Goal: Information Seeking & Learning: Check status

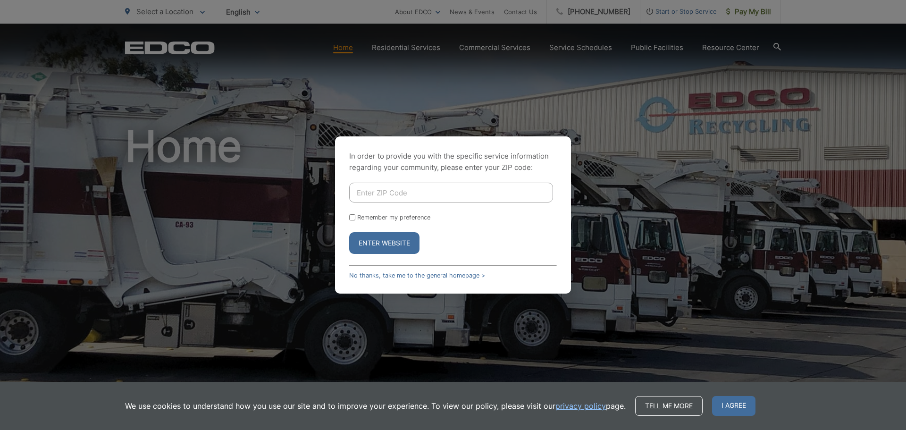
click at [452, 194] on input "Enter ZIP Code" at bounding box center [451, 193] width 204 height 20
type input "92020"
click at [406, 218] on label "Remember my preference" at bounding box center [393, 217] width 73 height 7
click at [355, 218] on input "Remember my preference" at bounding box center [352, 217] width 6 height 6
checkbox input "true"
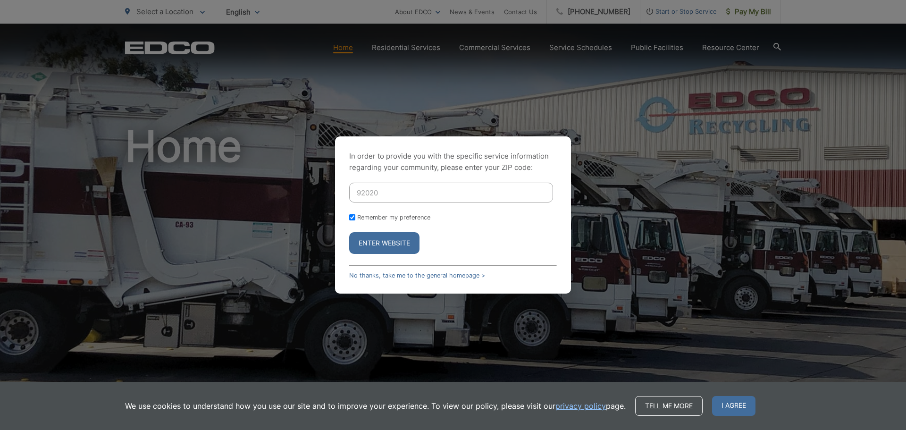
click at [390, 248] on button "Enter Website" at bounding box center [384, 243] width 70 height 22
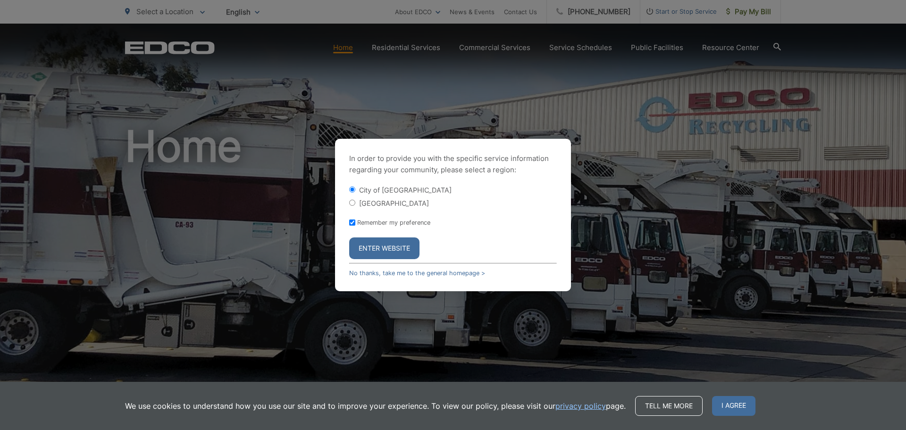
click at [386, 243] on button "Enter Website" at bounding box center [384, 248] width 70 height 22
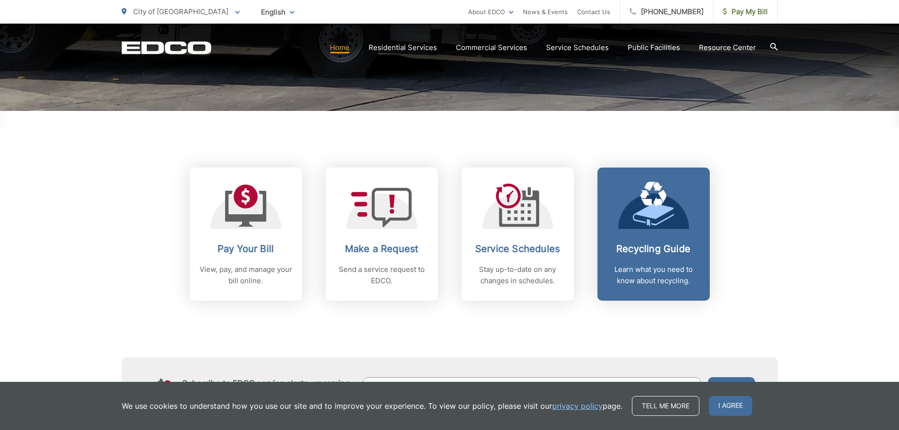
scroll to position [330, 0]
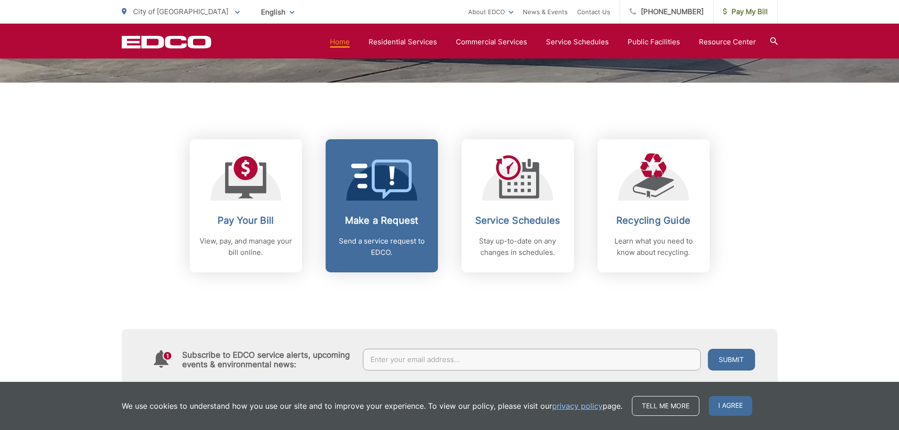
click at [412, 247] on p "Send a service request to EDCO." at bounding box center [381, 246] width 93 height 23
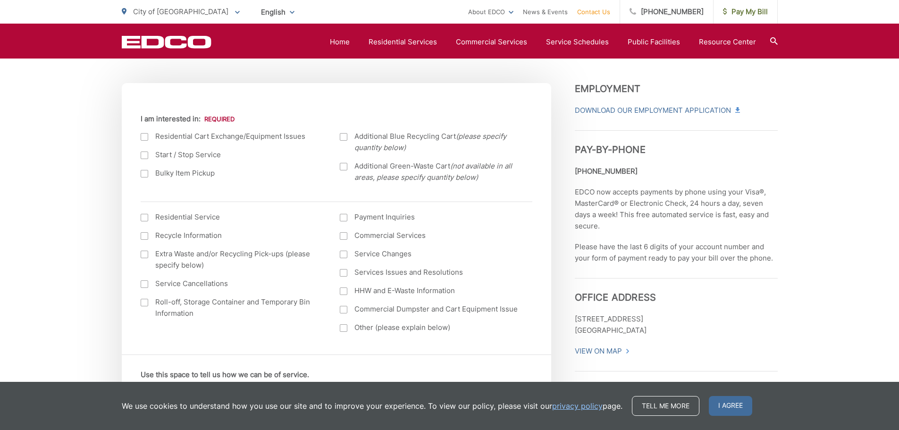
scroll to position [330, 0]
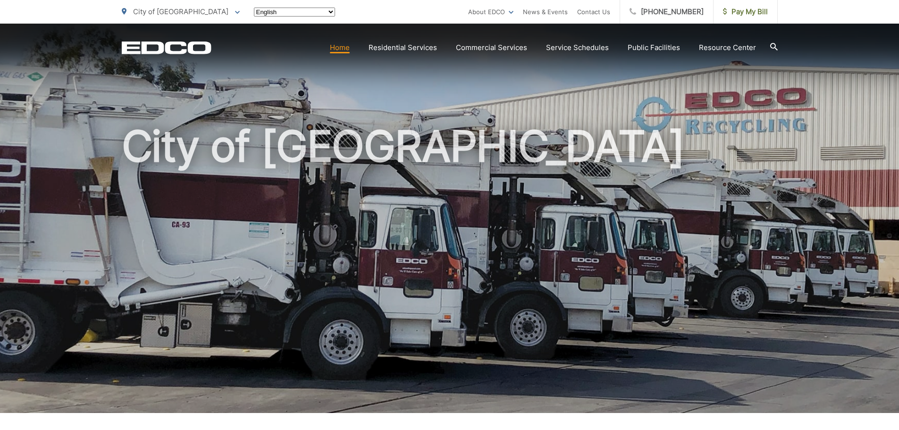
scroll to position [330, 0]
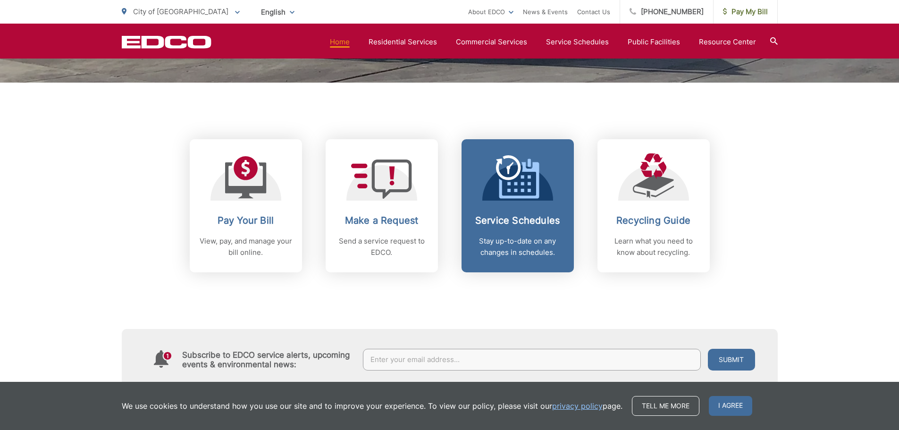
click at [517, 251] on p "Stay up-to-date on any changes in schedules." at bounding box center [517, 246] width 93 height 23
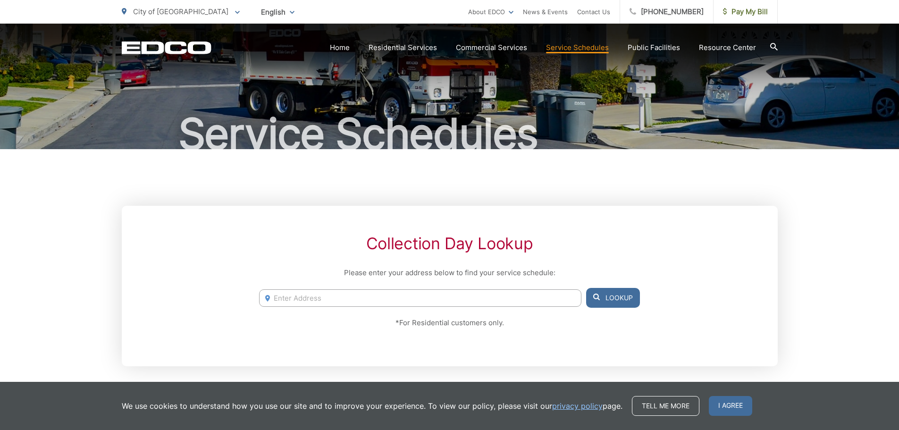
scroll to position [142, 0]
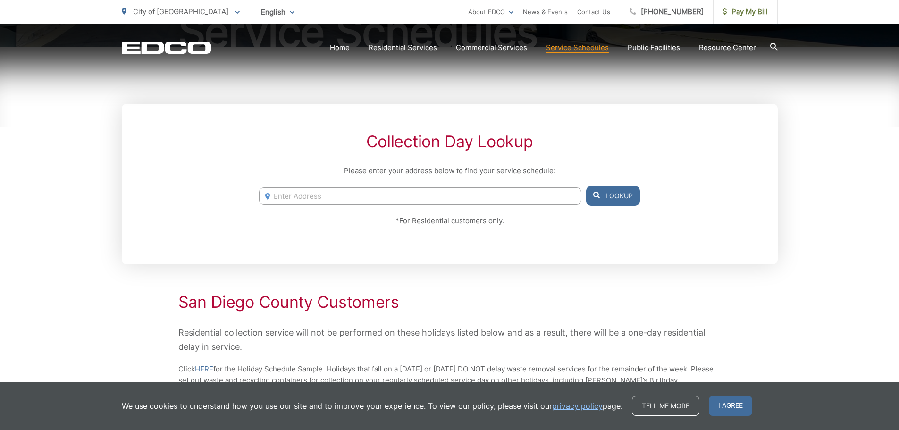
click at [462, 194] on input "Enter Address" at bounding box center [420, 195] width 322 height 17
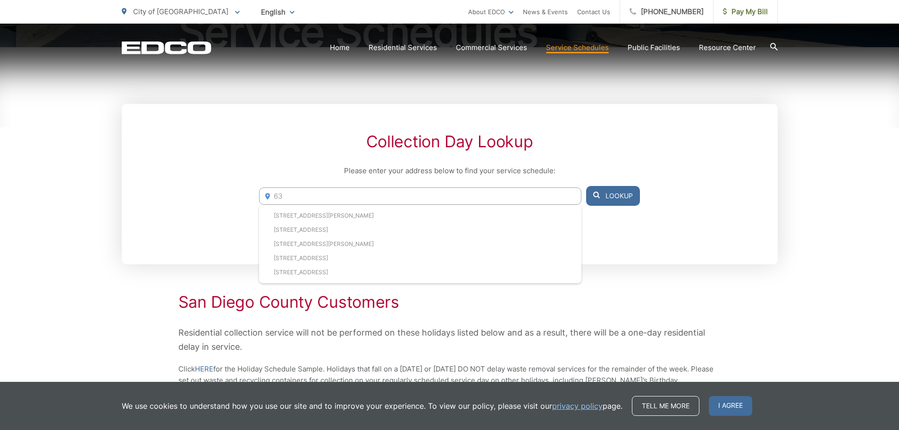
type input "6"
click at [363, 219] on li "[STREET_ADDRESS]" at bounding box center [420, 216] width 322 height 14
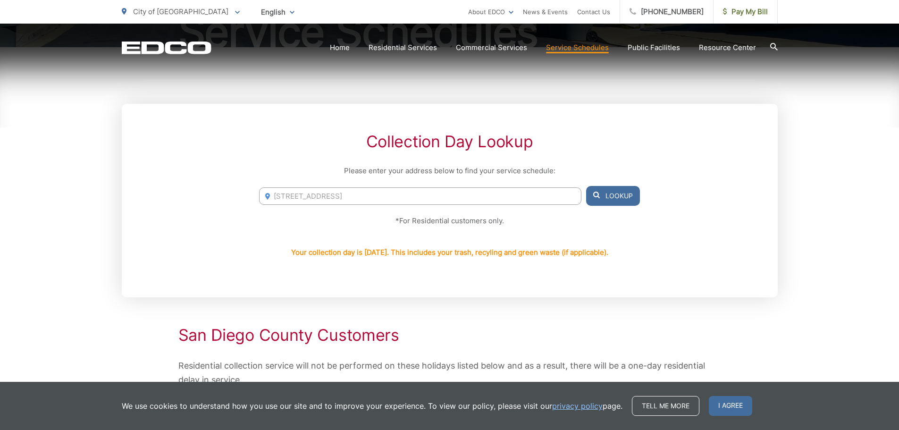
drag, startPoint x: 338, startPoint y: 198, endPoint x: 275, endPoint y: 198, distance: 62.8
click at [275, 198] on input "[STREET_ADDRESS]" at bounding box center [420, 195] width 322 height 17
click at [290, 197] on input "[STREET_ADDRESS]" at bounding box center [420, 195] width 322 height 17
type input "[STREET_ADDRESS][PERSON_NAME]"
click at [601, 200] on button "Lookup" at bounding box center [613, 196] width 54 height 20
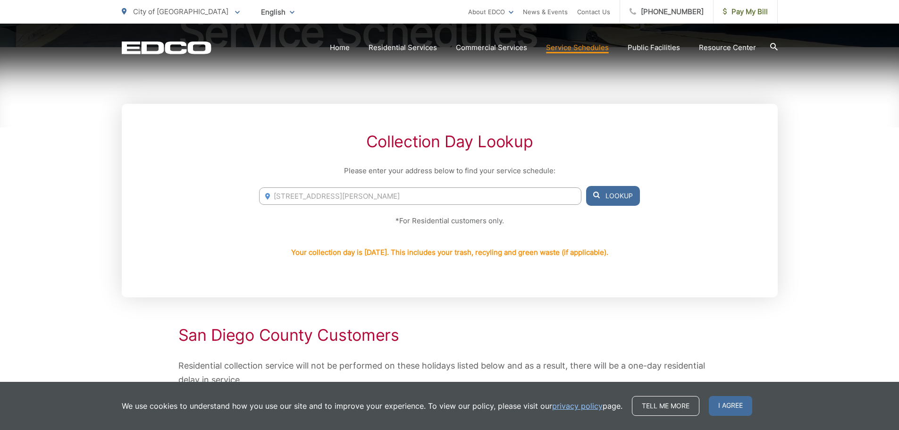
click at [611, 198] on button "Lookup" at bounding box center [613, 196] width 54 height 20
click at [481, 195] on input "[STREET_ADDRESS][PERSON_NAME]" at bounding box center [420, 195] width 322 height 17
drag, startPoint x: 326, startPoint y: 199, endPoint x: 288, endPoint y: 196, distance: 37.9
click at [288, 196] on input "[STREET_ADDRESS][PERSON_NAME]" at bounding box center [420, 195] width 322 height 17
click at [305, 219] on p "*For Residential customers only." at bounding box center [449, 220] width 380 height 11
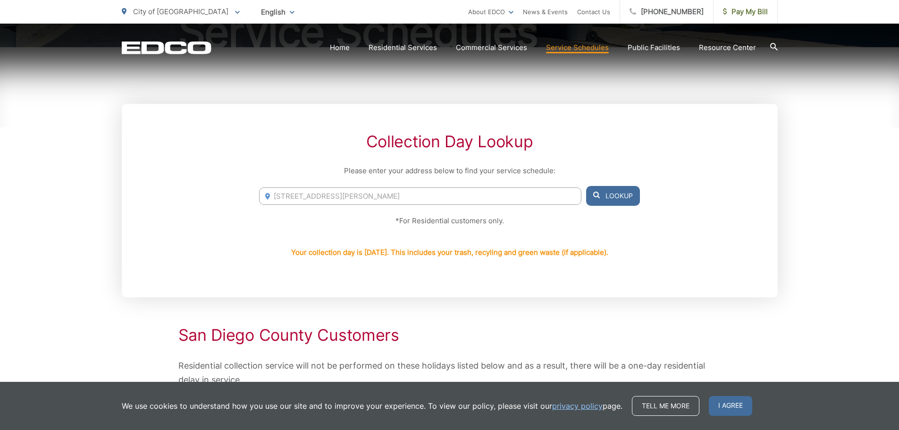
click at [318, 218] on p "*For Residential customers only." at bounding box center [449, 220] width 380 height 11
click at [719, 406] on span "I agree" at bounding box center [730, 406] width 43 height 20
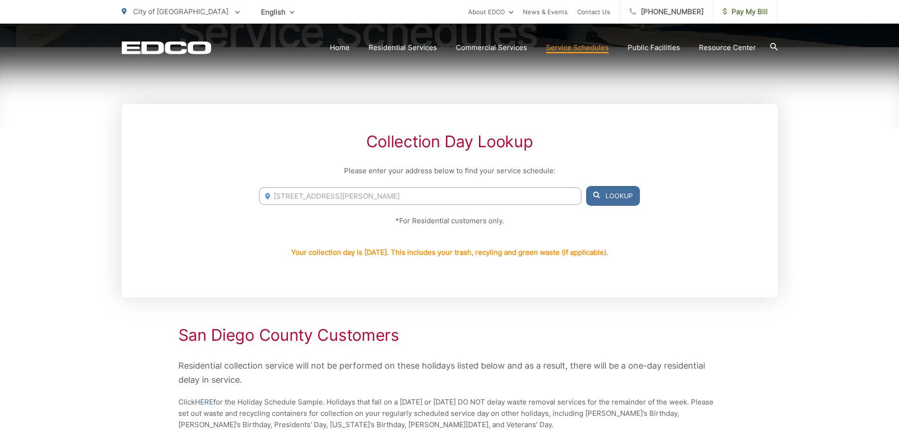
drag, startPoint x: 398, startPoint y: 196, endPoint x: 267, endPoint y: 201, distance: 130.8
click at [267, 201] on div "[STREET_ADDRESS][PERSON_NAME] Lookup" at bounding box center [449, 196] width 380 height 20
click at [521, 201] on input "[STREET_ADDRESS][PERSON_NAME]" at bounding box center [420, 195] width 322 height 17
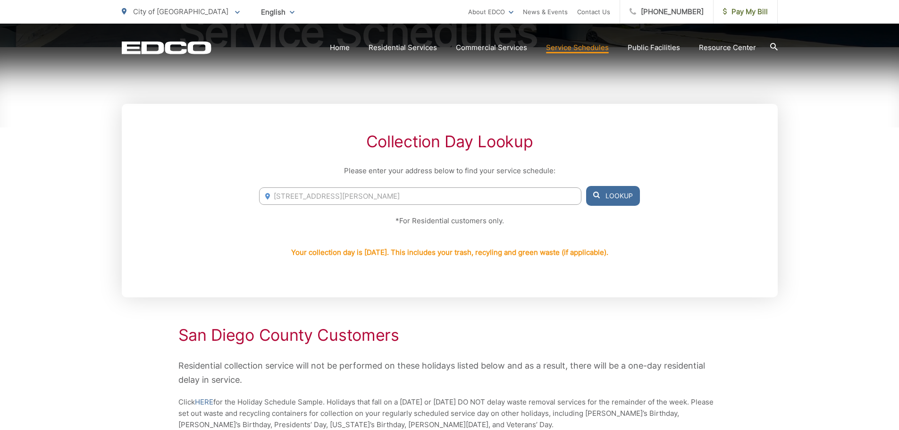
click at [521, 201] on input "[STREET_ADDRESS][PERSON_NAME]" at bounding box center [420, 195] width 322 height 17
click at [427, 255] on p "Your collection day is [DATE]. This includes your trash, recyling and green was…" at bounding box center [449, 252] width 317 height 11
click at [427, 254] on p "Your collection day is [DATE]. This includes your trash, recyling and green was…" at bounding box center [449, 252] width 317 height 11
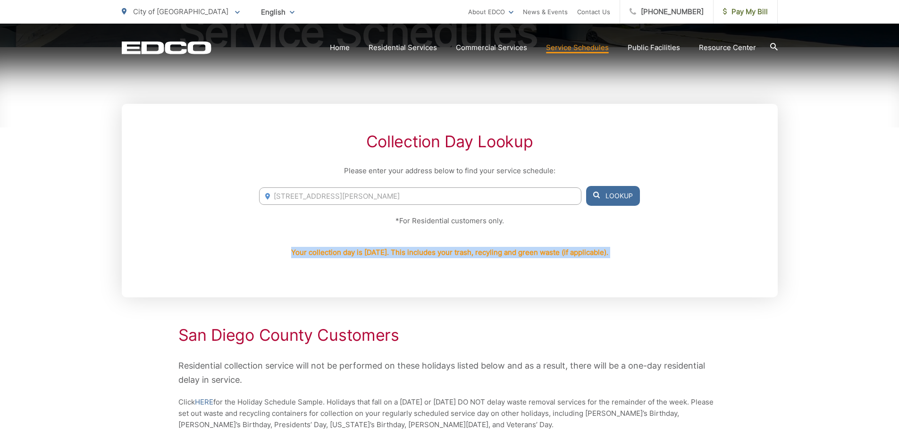
click at [427, 254] on p "Your collection day is [DATE]. This includes your trash, recyling and green was…" at bounding box center [449, 252] width 317 height 11
click at [455, 294] on div "Collection Day Lookup Please enter your address below to find your service sche…" at bounding box center [450, 200] width 656 height 193
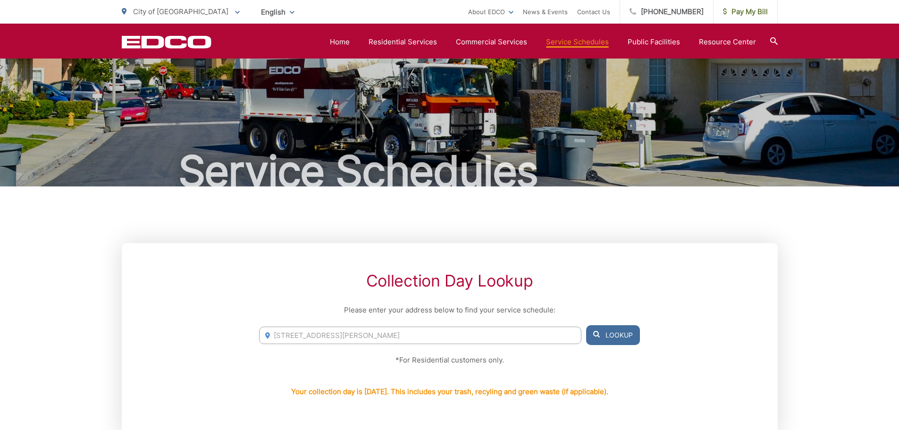
scroll to position [0, 0]
